Goal: Information Seeking & Learning: Learn about a topic

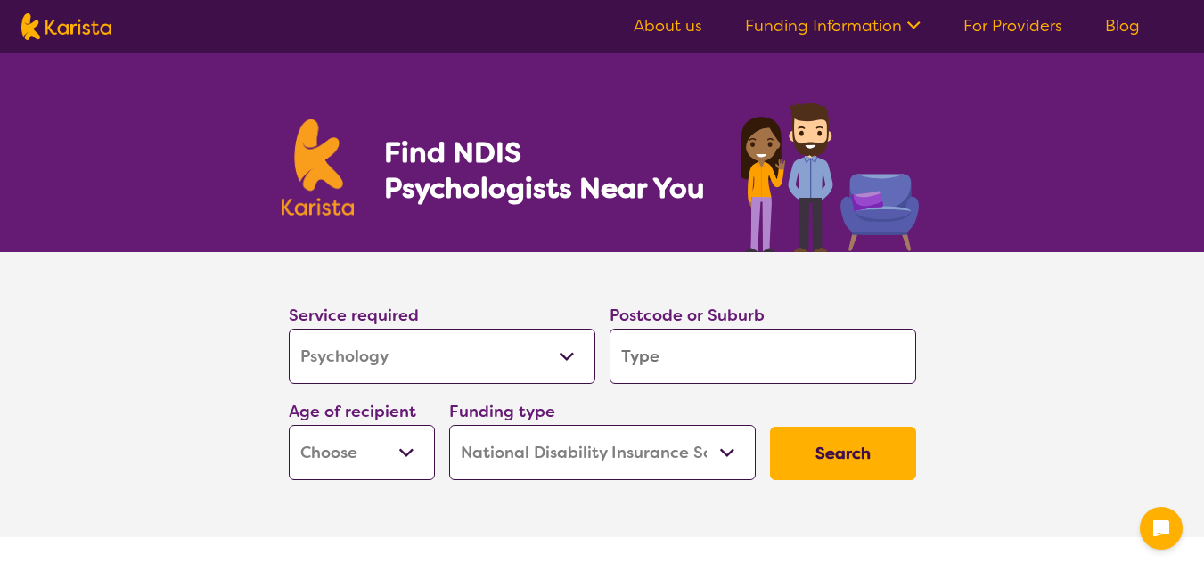
select select "Psychology"
select select "NDIS"
select select "Psychology"
select select "NDIS"
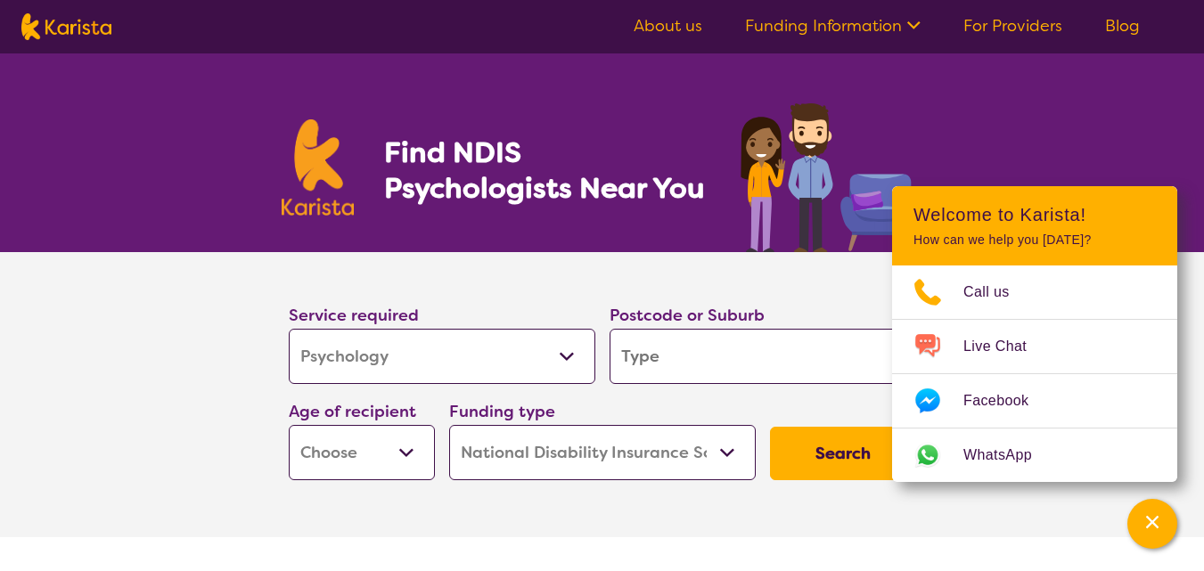
click at [648, 347] on input "search" at bounding box center [762, 356] width 306 height 55
type input "4133"
click at [416, 453] on select "Early Childhood - 0 to 9 Child - 10 to 11 Adolescent - 12 to 17 Adult - 18 to 6…" at bounding box center [362, 452] width 146 height 55
select select "AD"
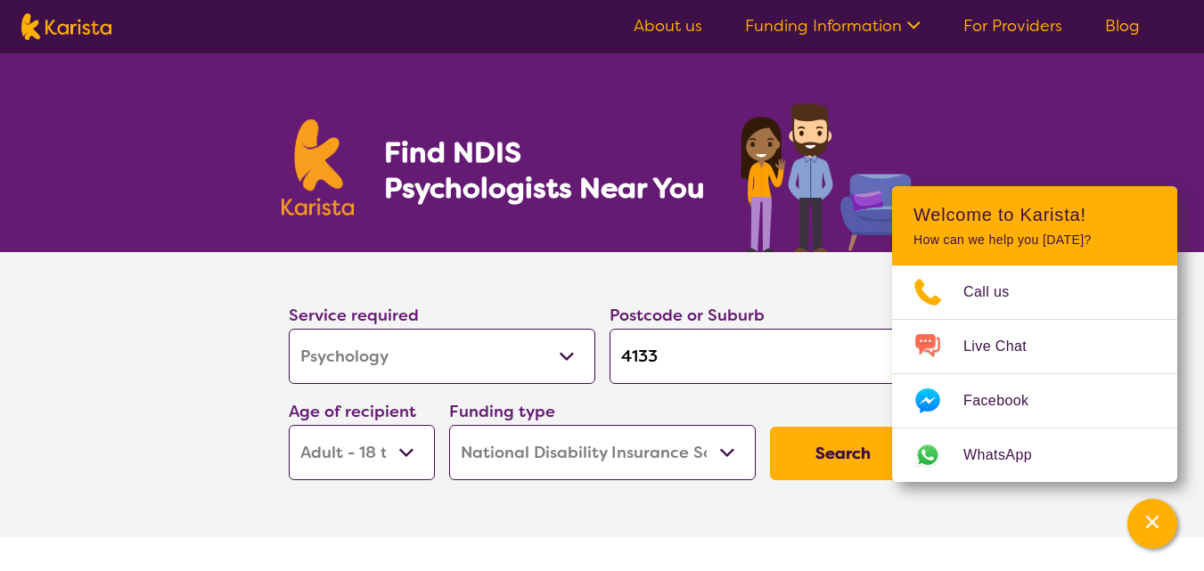
click at [289, 425] on select "Early Childhood - 0 to 9 Child - 10 to 11 Adolescent - 12 to 17 Adult - 18 to 6…" at bounding box center [362, 452] width 146 height 55
select select "AD"
click at [812, 461] on button "Search" at bounding box center [843, 453] width 146 height 53
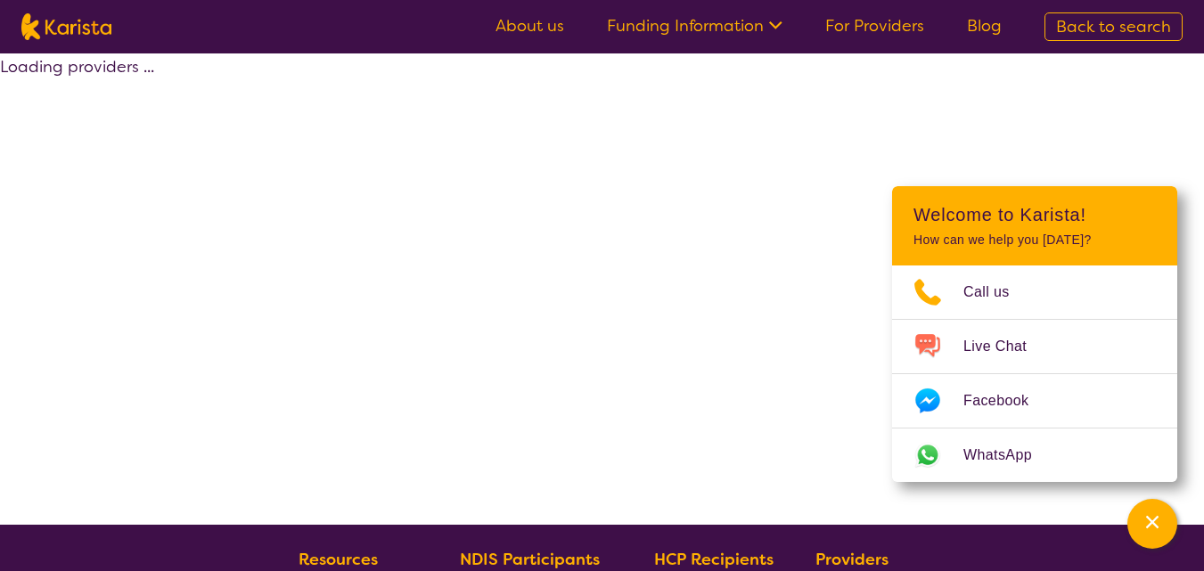
select select "by_score"
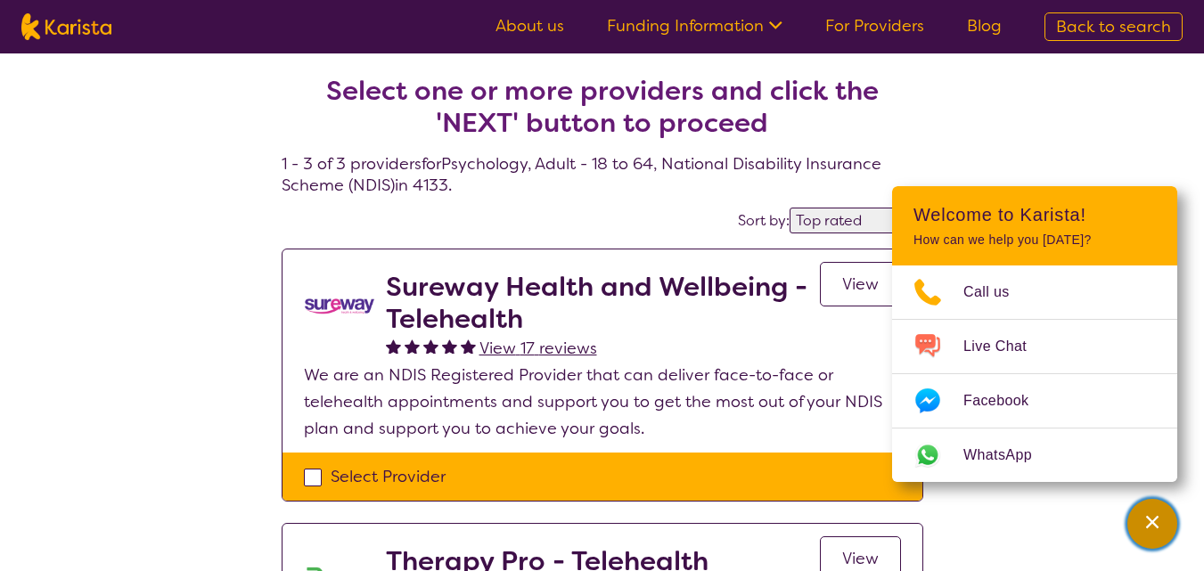
click at [1144, 520] on icon "Channel Menu" at bounding box center [1152, 522] width 18 height 18
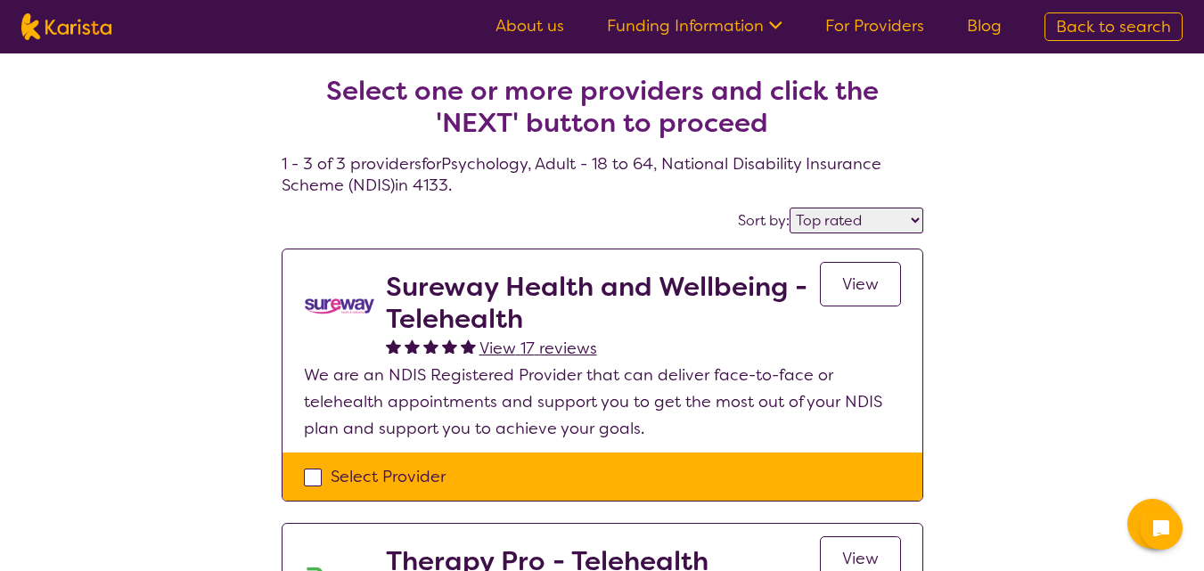
select select "by_score"
